Goal: Task Accomplishment & Management: Use online tool/utility

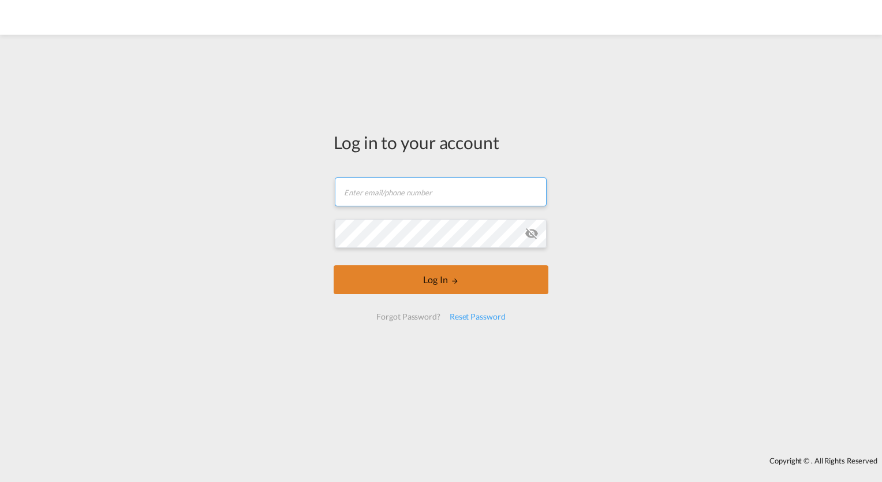
type input "[PERSON_NAME][EMAIL_ADDRESS][PERSON_NAME][DOMAIN_NAME]"
click at [439, 281] on button "Log In" at bounding box center [441, 279] width 215 height 29
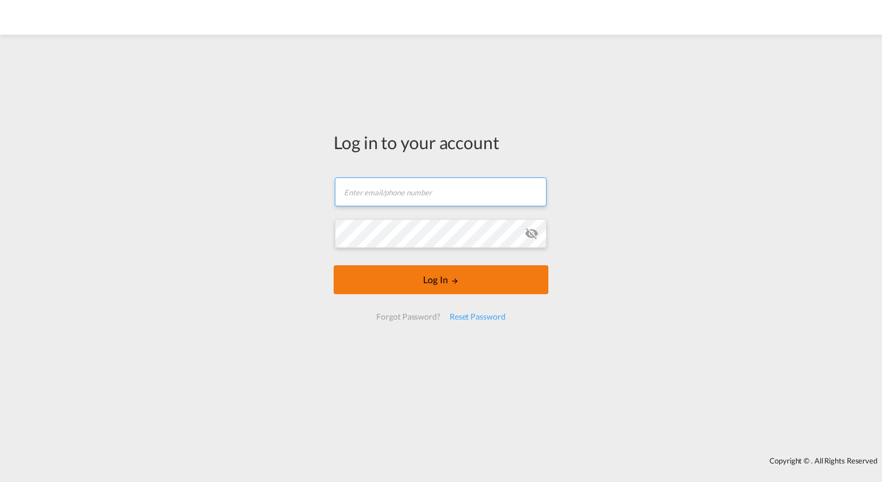
type input "[PERSON_NAME][EMAIL_ADDRESS][PERSON_NAME][DOMAIN_NAME]"
click at [477, 291] on button "Log In" at bounding box center [441, 279] width 215 height 29
